Goal: Task Accomplishment & Management: Manage account settings

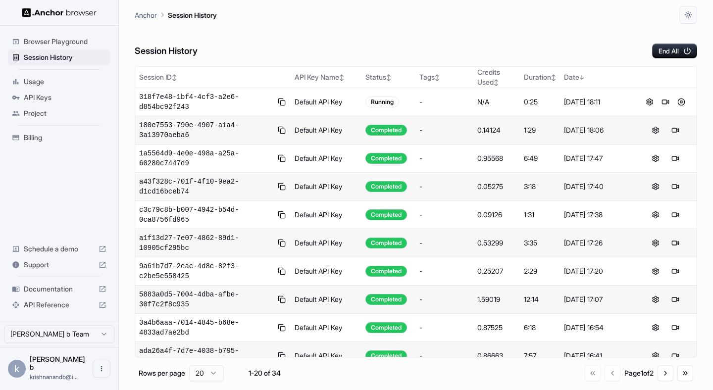
click at [36, 136] on span "Billing" at bounding box center [65, 138] width 83 height 10
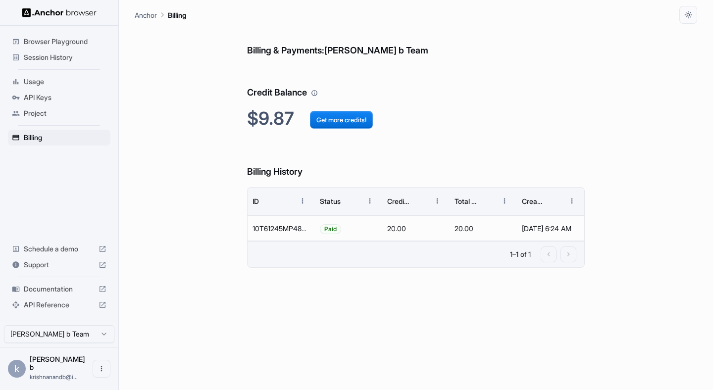
click at [43, 58] on span "Session History" at bounding box center [65, 57] width 83 height 10
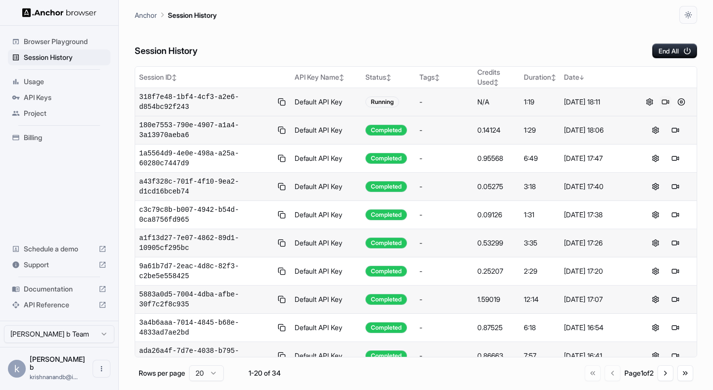
click at [667, 102] on button at bounding box center [665, 102] width 12 height 12
click at [666, 102] on button at bounding box center [665, 102] width 12 height 12
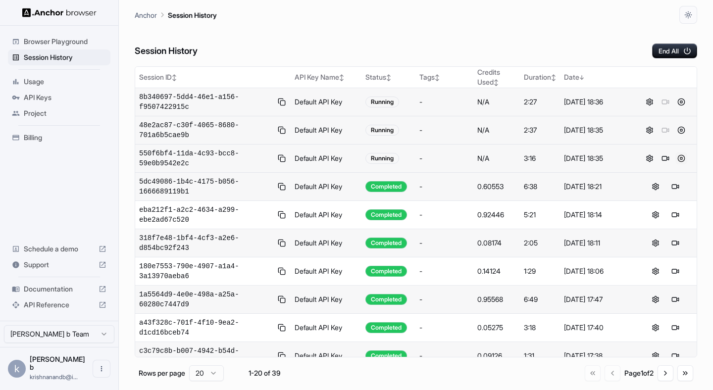
click at [682, 162] on button at bounding box center [681, 158] width 12 height 12
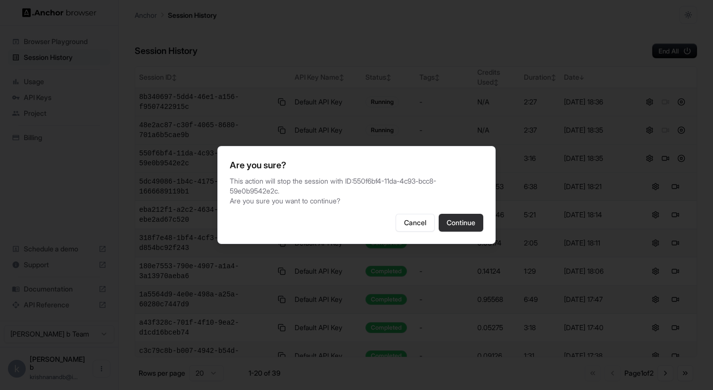
click at [465, 225] on button "Continue" at bounding box center [460, 223] width 45 height 18
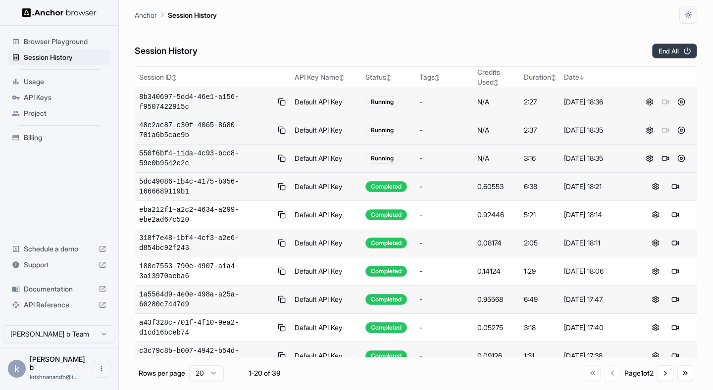
click at [669, 45] on button "End All" at bounding box center [674, 51] width 45 height 15
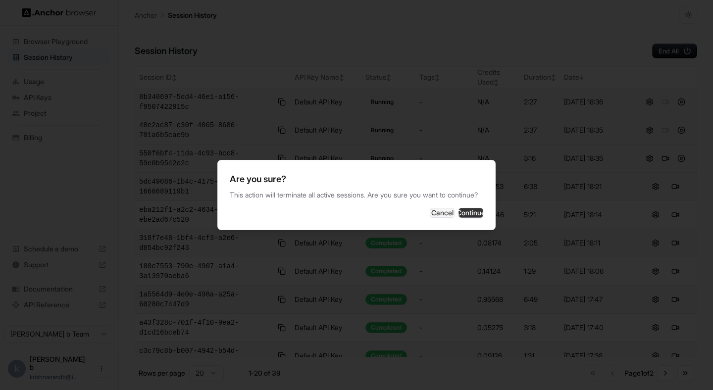
click at [473, 218] on button "Continue" at bounding box center [470, 213] width 25 height 10
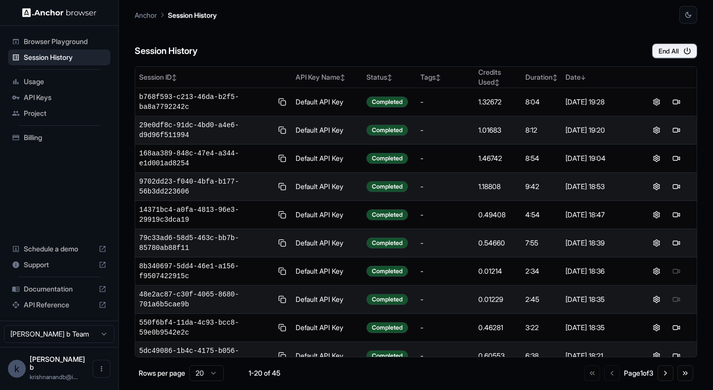
click at [38, 140] on span "Billing" at bounding box center [65, 138] width 83 height 10
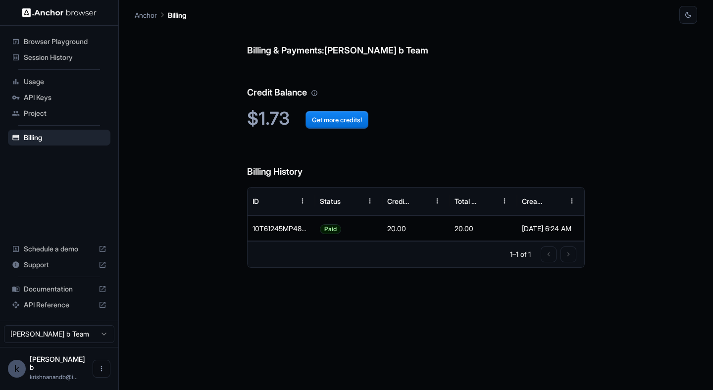
click at [34, 87] on div "Usage" at bounding box center [59, 82] width 102 height 16
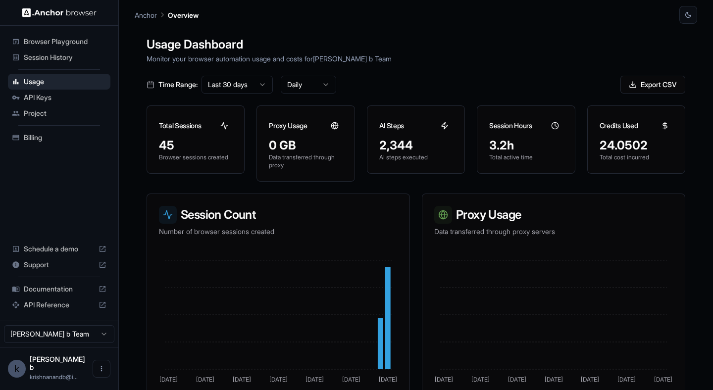
click at [70, 297] on div "Documentation" at bounding box center [59, 289] width 102 height 16
click at [35, 97] on span "API Keys" at bounding box center [65, 98] width 83 height 10
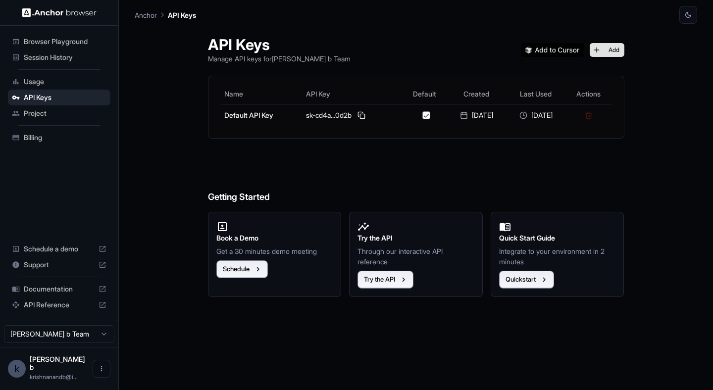
click at [609, 53] on button "Add" at bounding box center [606, 50] width 35 height 14
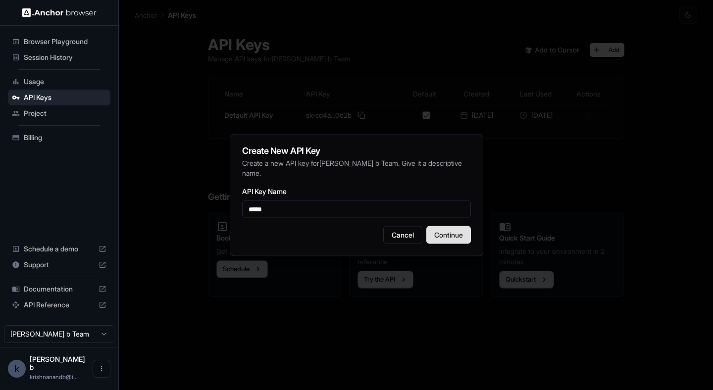
type input "****"
click at [467, 239] on button "Continue" at bounding box center [448, 235] width 45 height 18
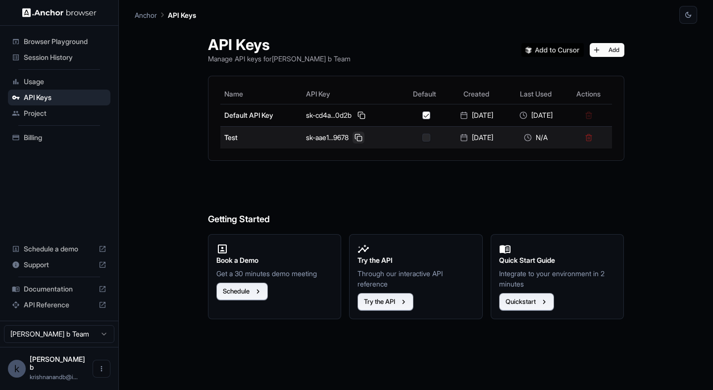
click at [352, 139] on button at bounding box center [358, 138] width 12 height 12
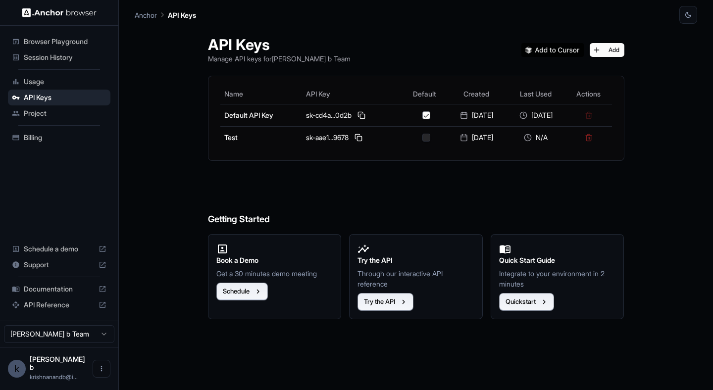
click at [48, 57] on span "Session History" at bounding box center [65, 57] width 83 height 10
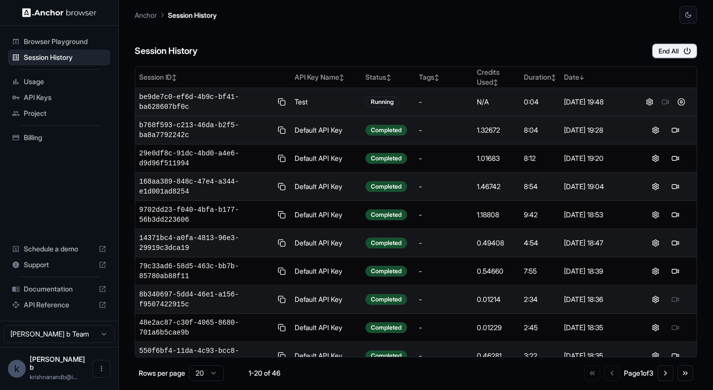
click at [664, 102] on div at bounding box center [665, 102] width 54 height 12
click at [681, 104] on button at bounding box center [681, 102] width 12 height 12
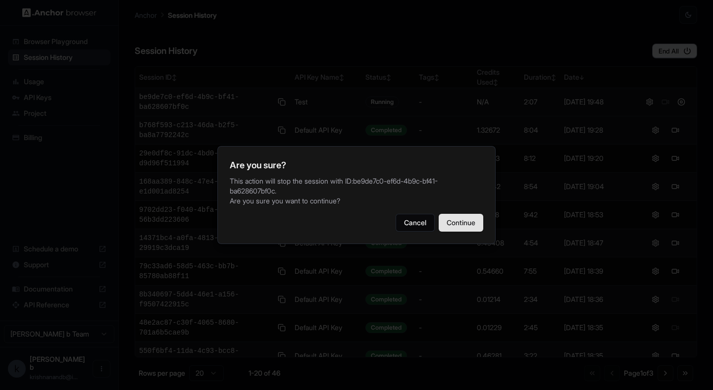
click at [451, 226] on button "Continue" at bounding box center [460, 223] width 45 height 18
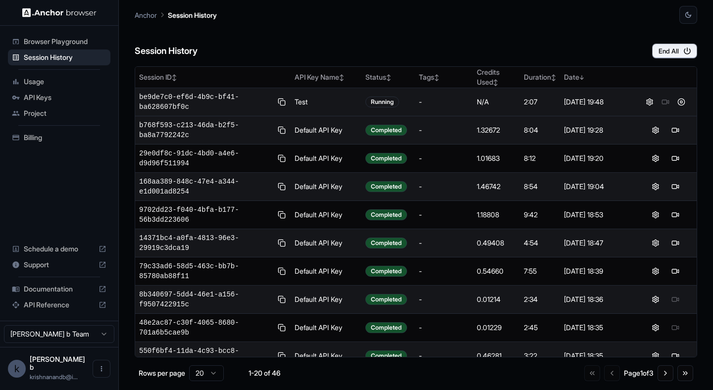
click at [53, 136] on span "Billing" at bounding box center [65, 138] width 83 height 10
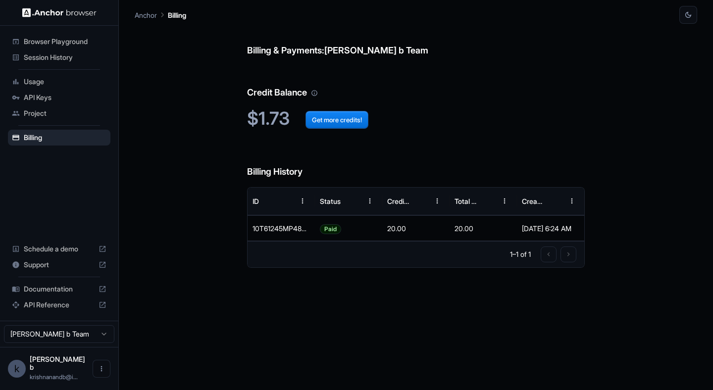
click at [33, 83] on span "Usage" at bounding box center [65, 82] width 83 height 10
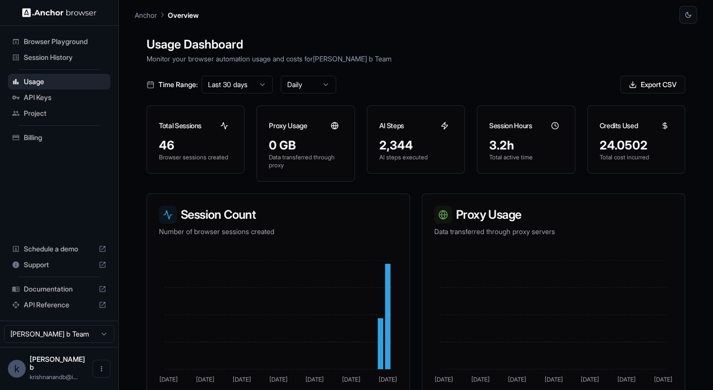
click at [48, 146] on ul "Browser Playground Session History Usage API Keys Project Billing" at bounding box center [59, 90] width 110 height 120
click at [42, 140] on span "Billing" at bounding box center [65, 138] width 83 height 10
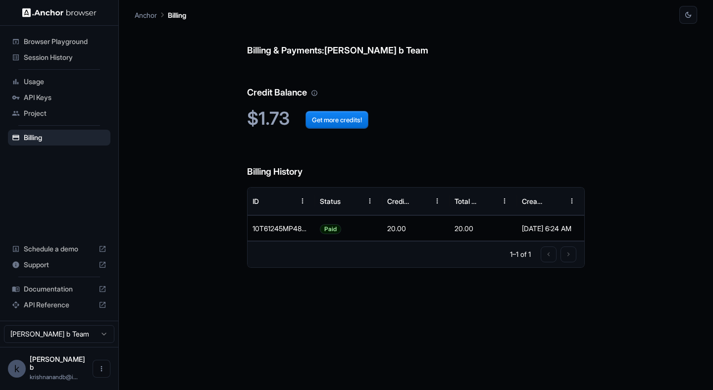
click at [30, 80] on span "Usage" at bounding box center [65, 82] width 83 height 10
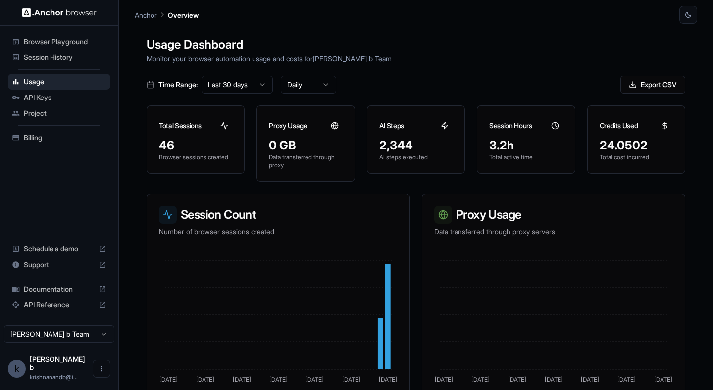
click at [51, 134] on span "Billing" at bounding box center [65, 138] width 83 height 10
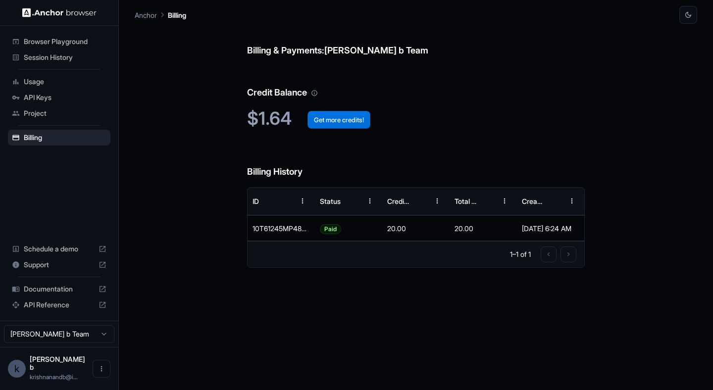
click at [350, 123] on button "Get more credits!" at bounding box center [338, 120] width 63 height 18
